Goal: Navigation & Orientation: Find specific page/section

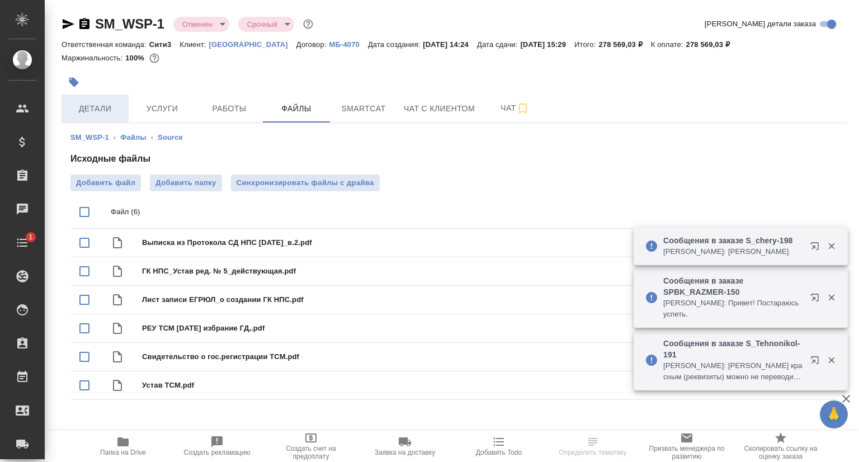
click at [88, 106] on span "Детали" at bounding box center [95, 109] width 54 height 14
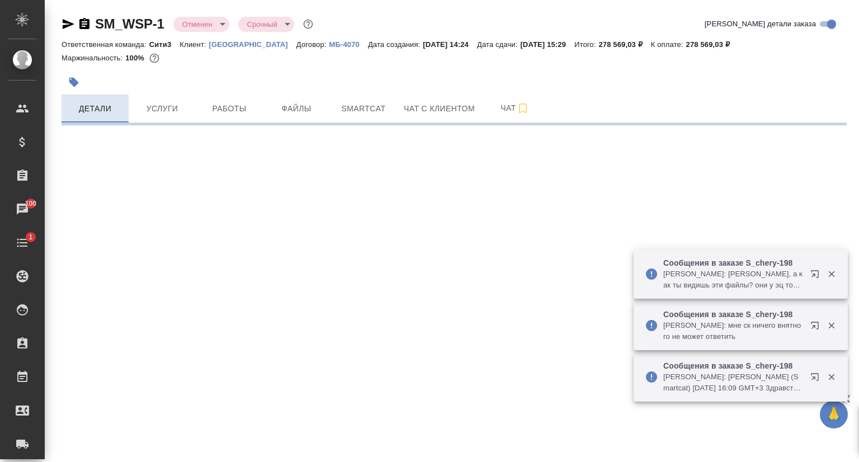
select select "RU"
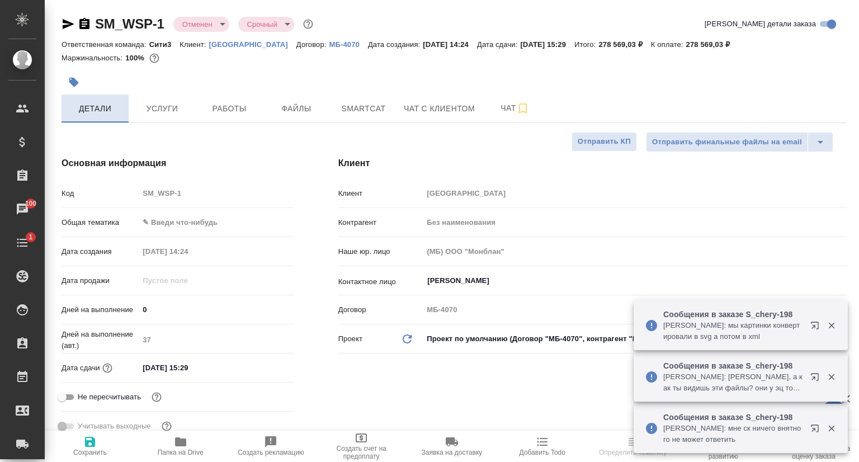
type textarea "x"
click at [241, 43] on p "[GEOGRAPHIC_DATA]" at bounding box center [252, 44] width 87 height 8
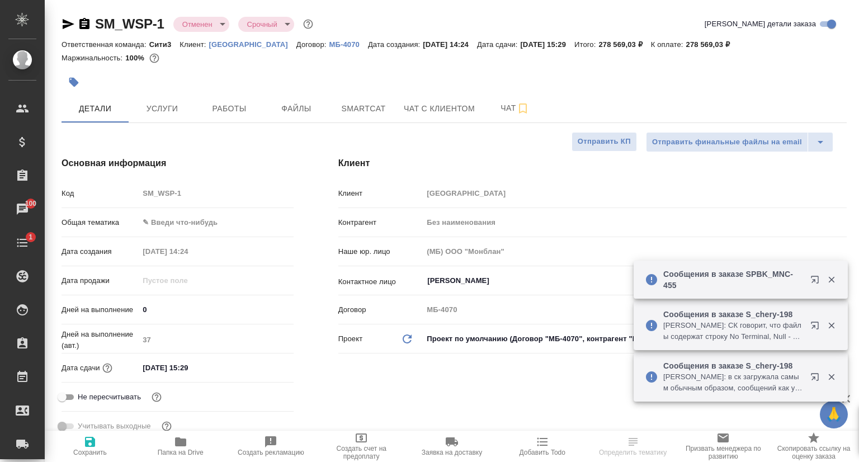
type textarea "x"
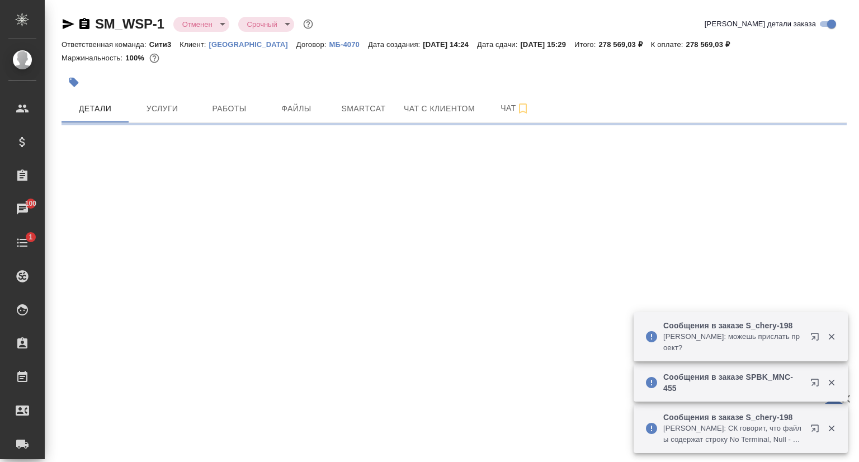
select select "RU"
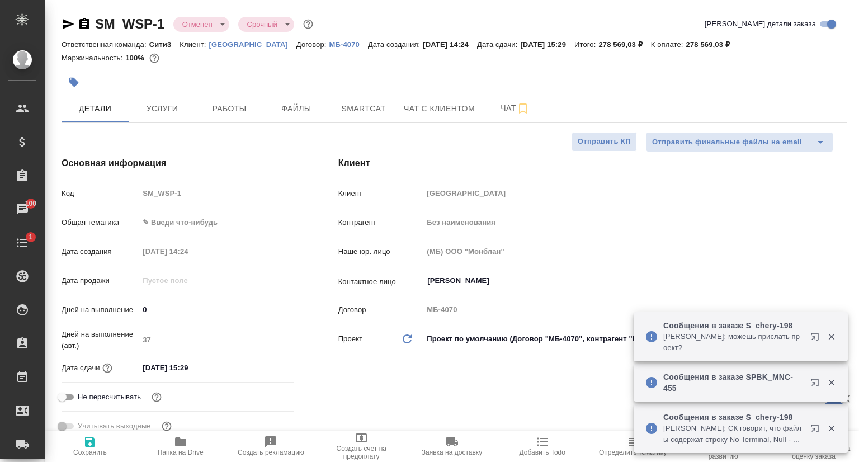
type textarea "x"
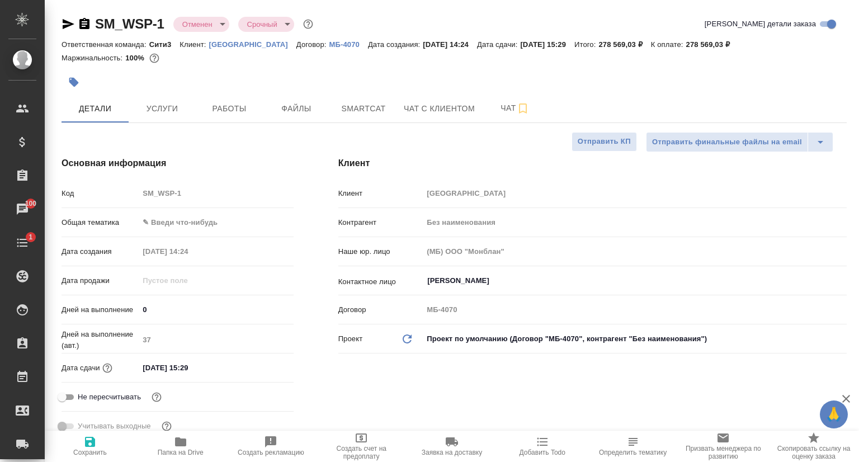
type textarea "x"
click at [143, 116] on button "Услуги" at bounding box center [162, 109] width 67 height 28
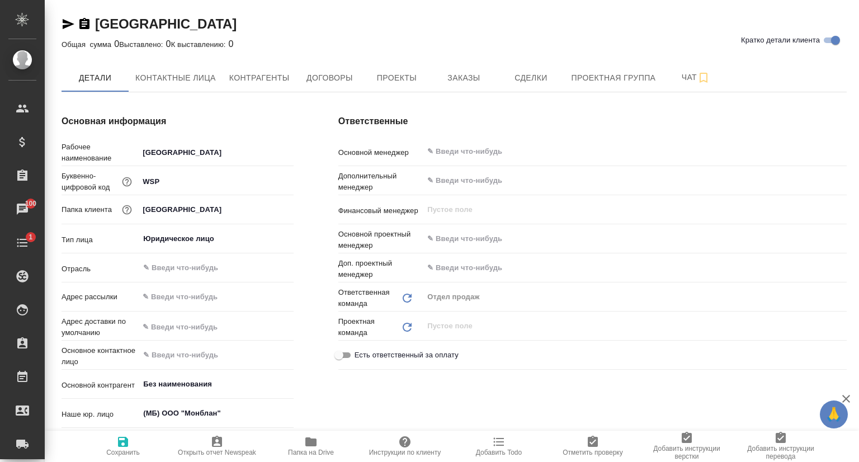
type textarea "x"
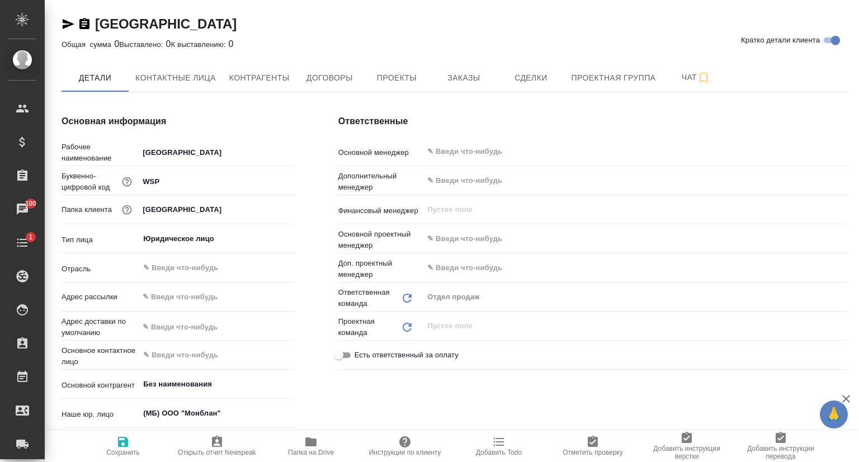
type textarea "x"
click at [325, 80] on span "Договоры" at bounding box center [330, 78] width 54 height 14
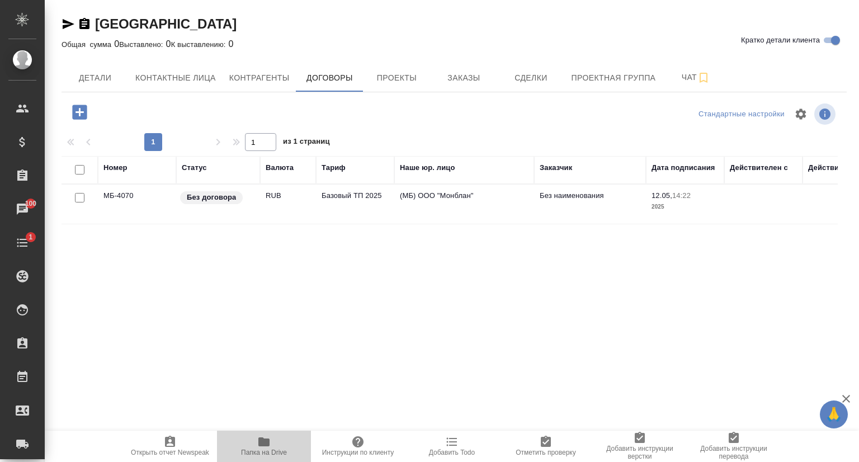
click at [272, 447] on span "Папка на Drive" at bounding box center [264, 445] width 81 height 21
click at [68, 27] on icon "button" at bounding box center [68, 23] width 13 height 13
